Goal: Task Accomplishment & Management: Manage account settings

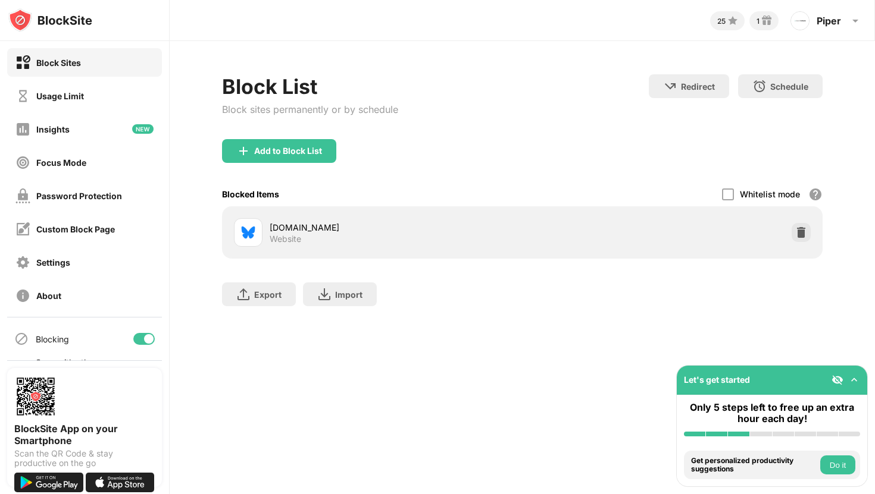
click at [433, 240] on div "[DOMAIN_NAME] Website" at bounding box center [396, 232] width 252 height 23
click at [294, 231] on div "[DOMAIN_NAME]" at bounding box center [396, 227] width 252 height 12
click at [296, 230] on div "[DOMAIN_NAME]" at bounding box center [396, 227] width 252 height 12
click at [248, 227] on img at bounding box center [248, 232] width 14 height 14
click at [65, 96] on div "Usage Limit" at bounding box center [60, 96] width 48 height 10
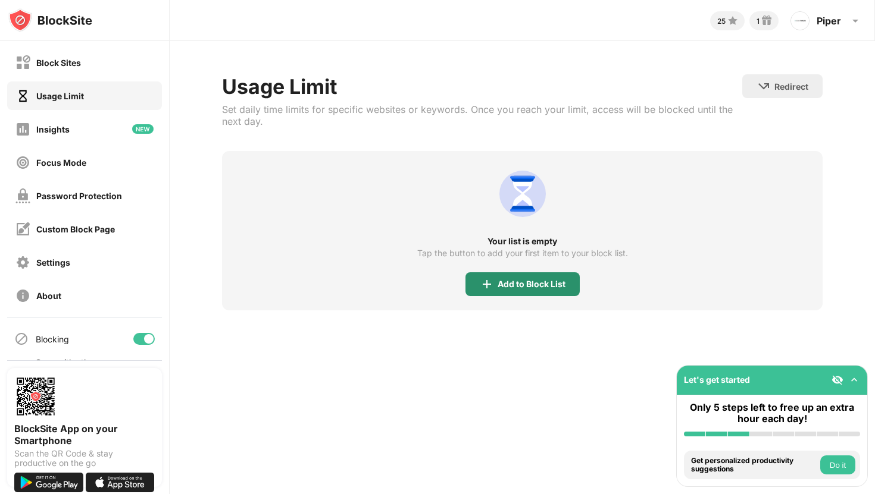
click at [515, 278] on div "Add to Block List" at bounding box center [522, 284] width 114 height 24
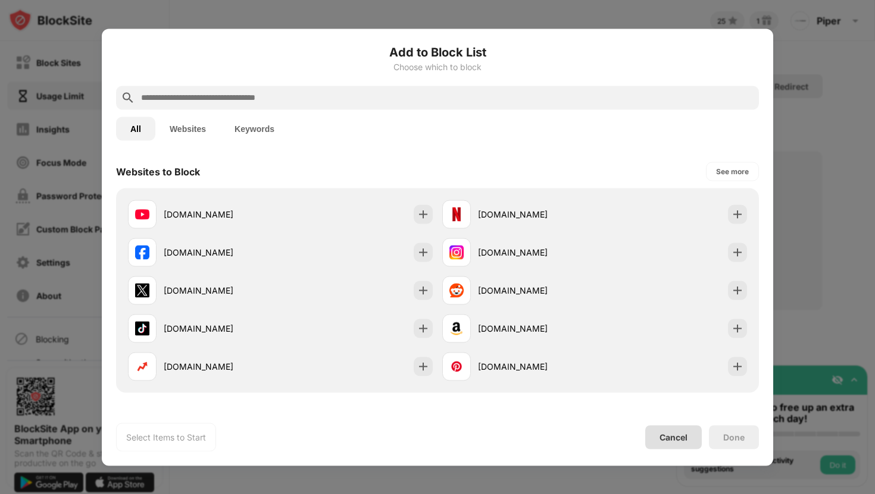
click at [673, 436] on div "Cancel" at bounding box center [673, 438] width 28 height 10
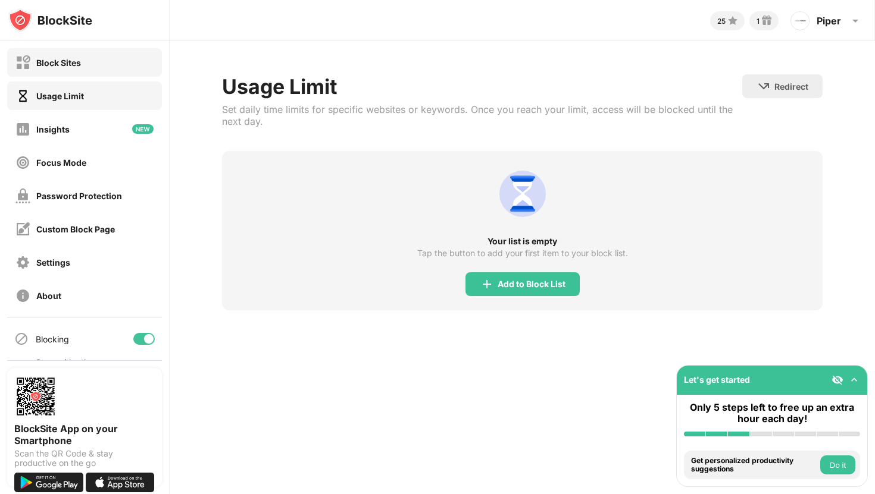
click at [62, 59] on div "Block Sites" at bounding box center [58, 63] width 45 height 10
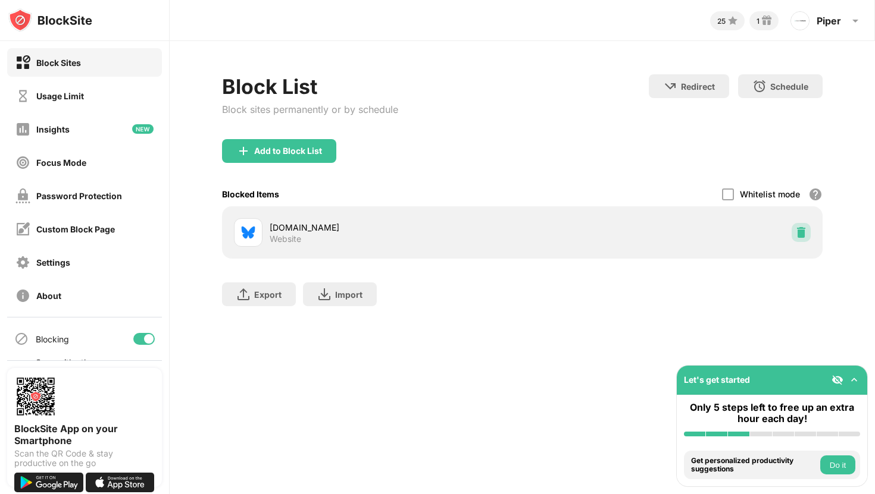
click at [796, 233] on img at bounding box center [801, 233] width 12 height 12
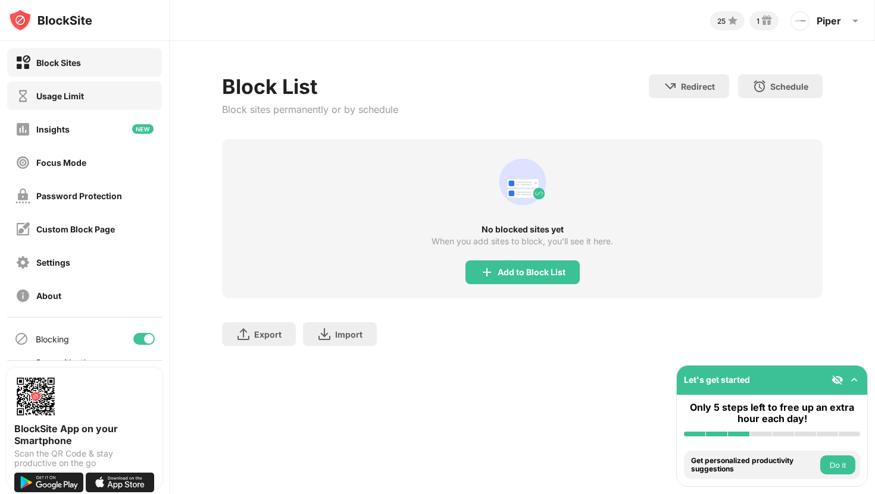
click at [74, 89] on div "Usage Limit" at bounding box center [49, 96] width 68 height 15
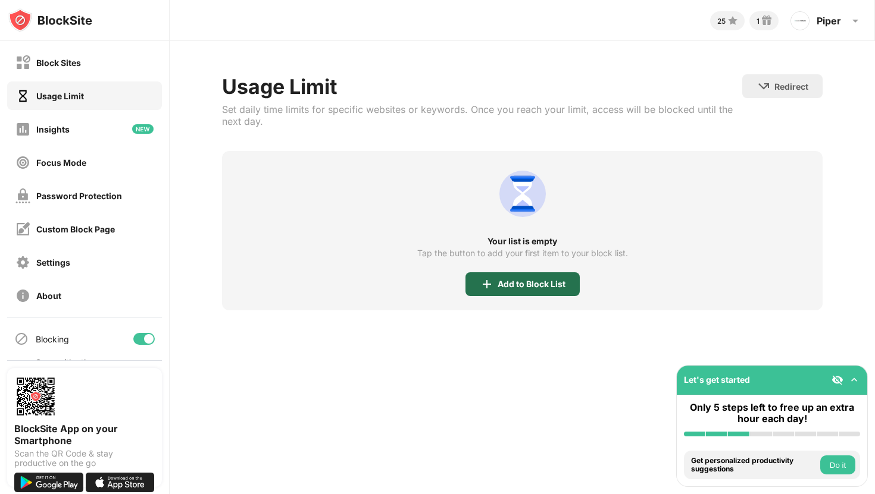
click at [517, 283] on div "Add to Block List" at bounding box center [531, 285] width 68 height 10
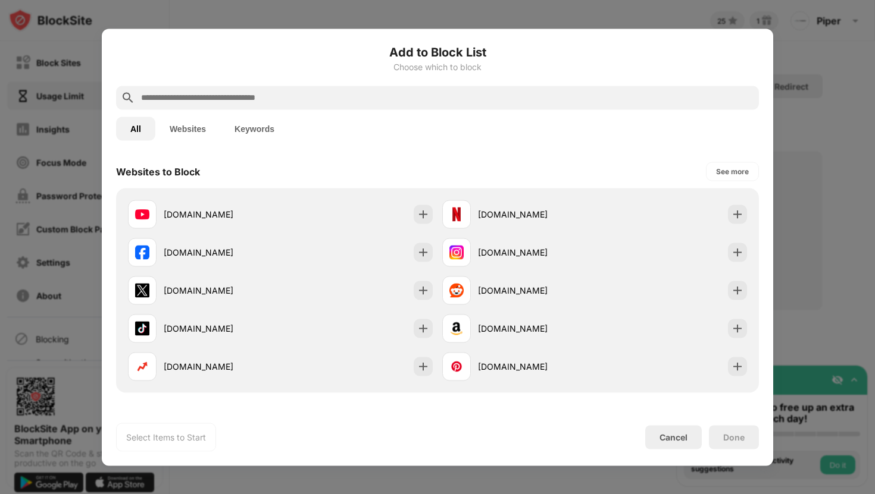
click at [217, 94] on input "text" at bounding box center [447, 97] width 614 height 14
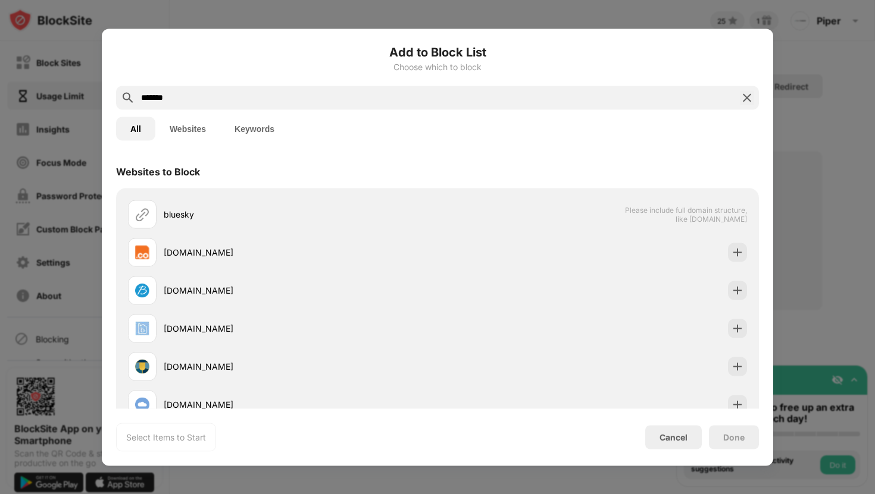
drag, startPoint x: 184, startPoint y: 102, endPoint x: 114, endPoint y: 100, distance: 70.2
click at [114, 100] on div "Add to Block List Choose which to block ******* All Websites Keywords Websites …" at bounding box center [437, 247] width 671 height 437
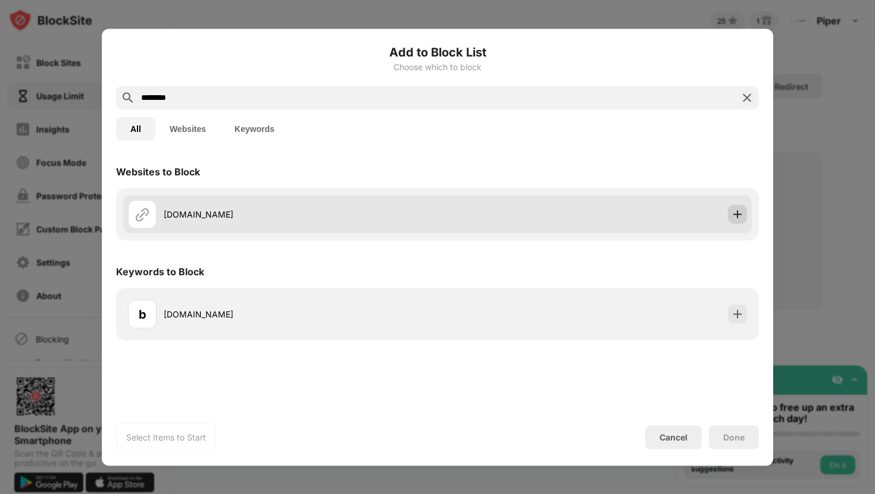
type input "********"
click at [738, 213] on img at bounding box center [737, 214] width 12 height 12
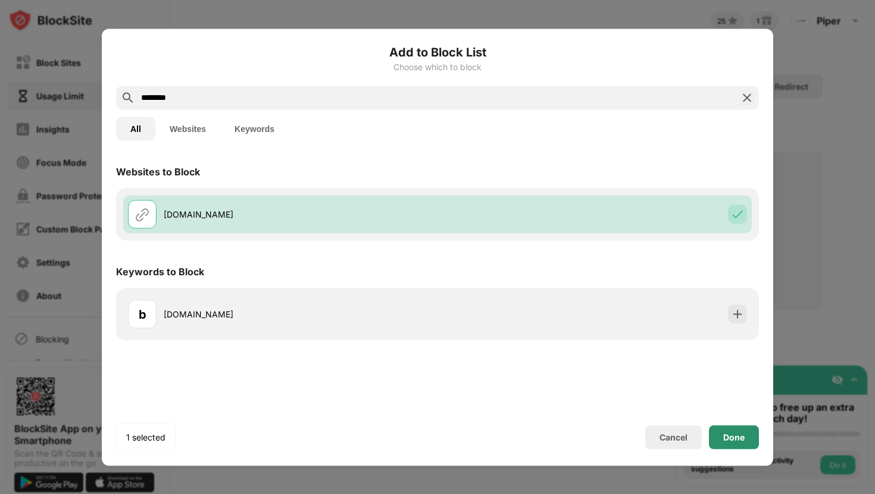
click at [741, 434] on div "Done" at bounding box center [733, 438] width 21 height 10
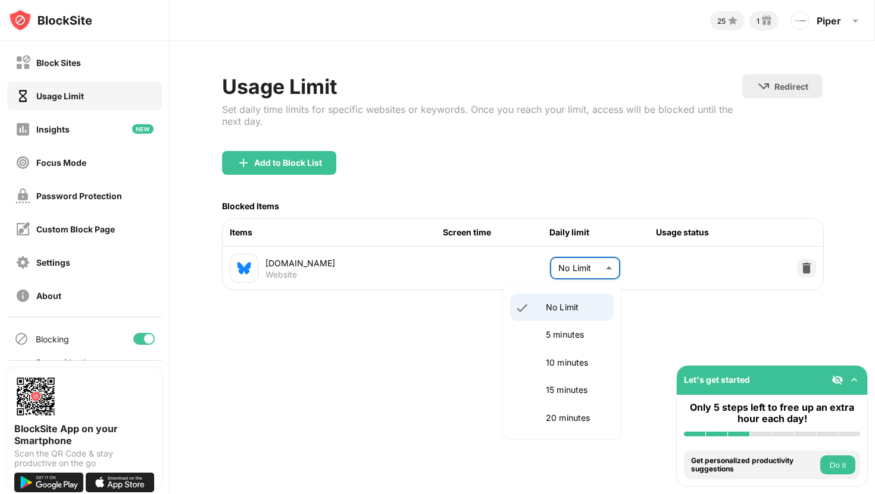
click at [607, 271] on body "Block Sites Usage Limit Insights Focus Mode Password Protection Custom Block Pa…" at bounding box center [437, 247] width 875 height 494
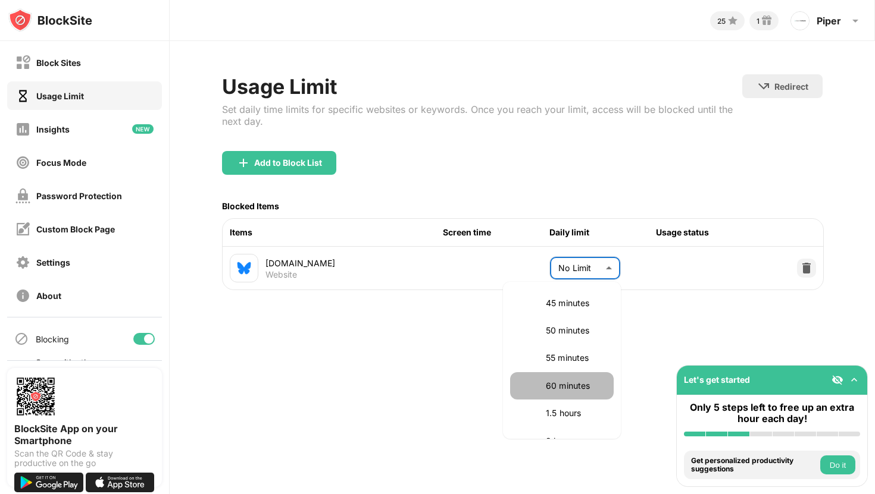
click at [586, 387] on p "60 minutes" at bounding box center [576, 386] width 61 height 13
type input "**"
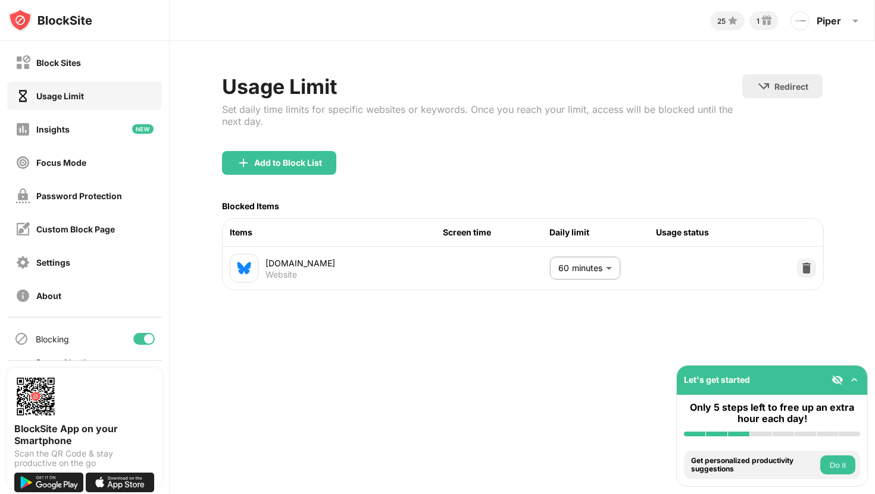
click at [535, 394] on div "25 1 [PERSON_NAME] [PERSON_NAME] View Account Insights Rewards Settings Support…" at bounding box center [522, 247] width 705 height 494
